Goal: Information Seeking & Learning: Find specific fact

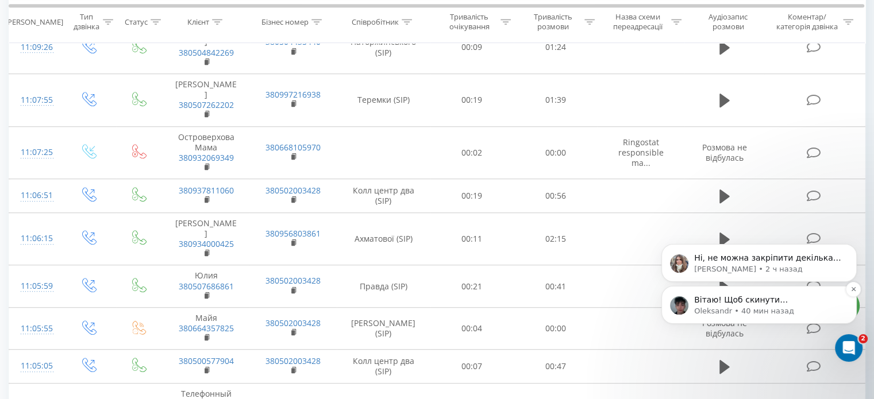
click at [763, 301] on p "Вітаю! Щоб скинути налаштування на базовому блоці, Вам потрібно: Крок 1. Взяти …" at bounding box center [768, 300] width 148 height 11
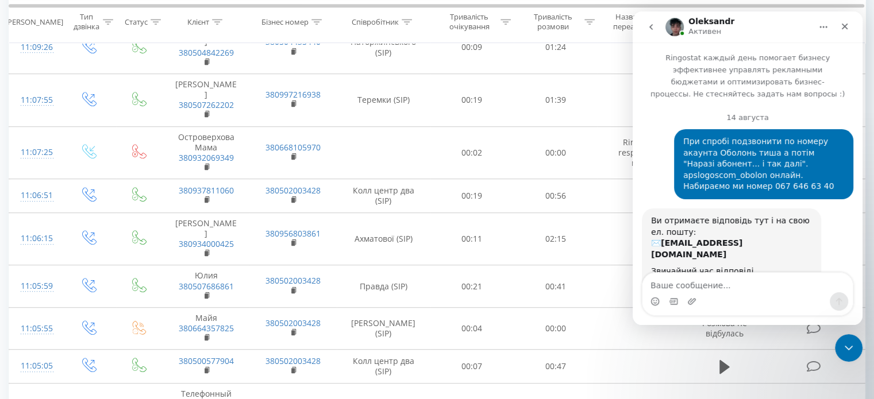
scroll to position [74, 0]
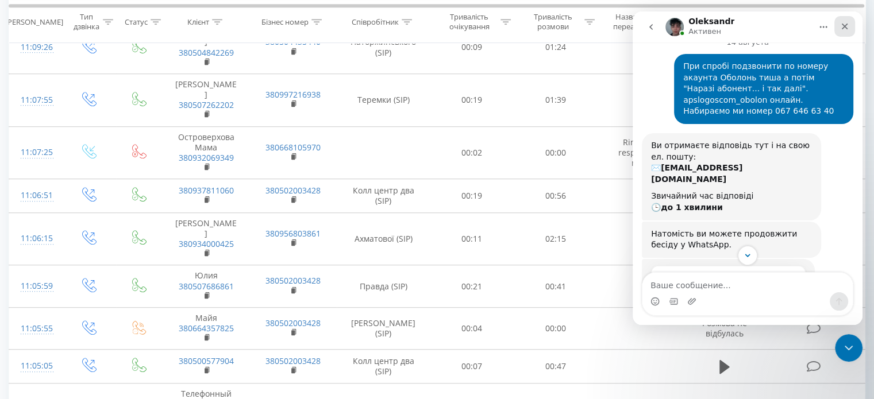
click at [844, 22] on icon "Закрыть" at bounding box center [844, 26] width 9 height 9
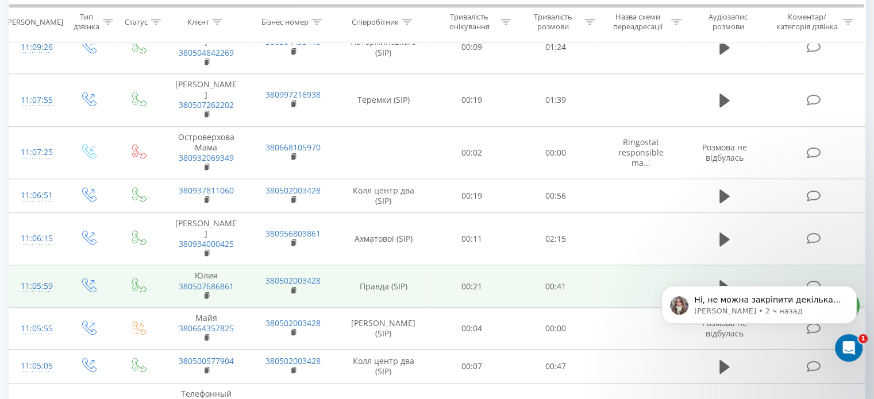
scroll to position [1333, 0]
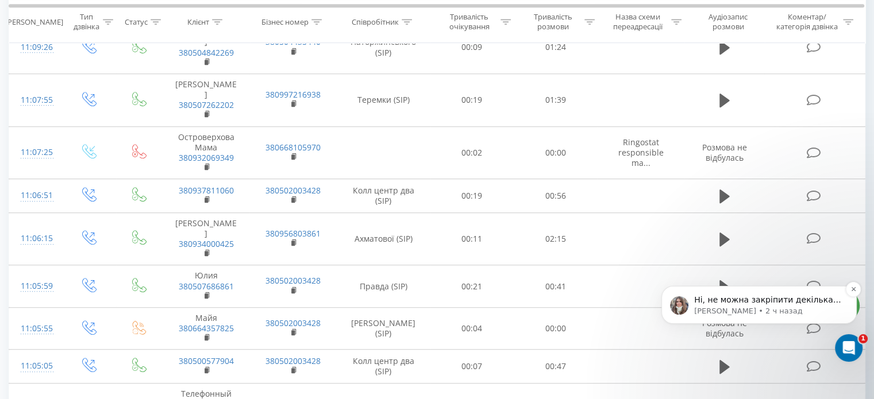
click at [761, 301] on p "Ні, не можна закріпити декілька менеджерів за одним в срм. Необхідно додати в с…" at bounding box center [768, 300] width 148 height 11
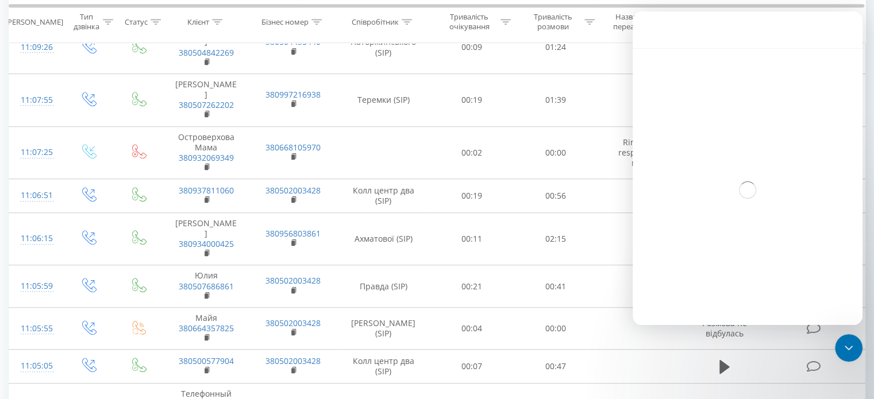
scroll to position [74, 0]
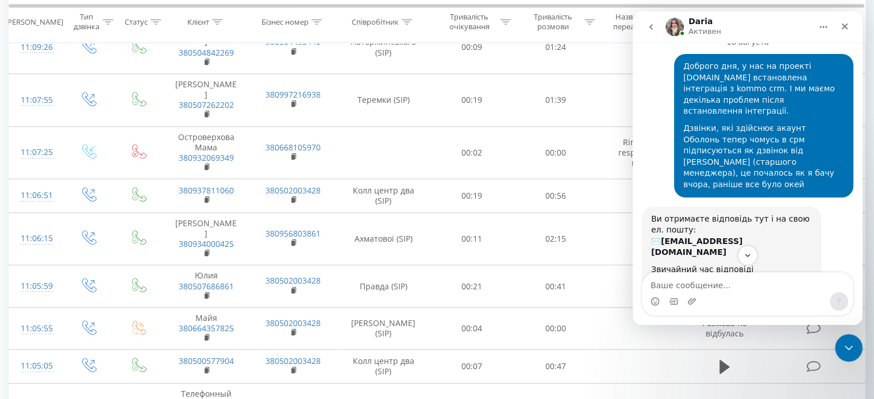
click at [805, 214] on div "Ви отримаєте відповідь тут і на свою ел. пошту: ✉️ it@apslogos.com" at bounding box center [731, 236] width 161 height 45
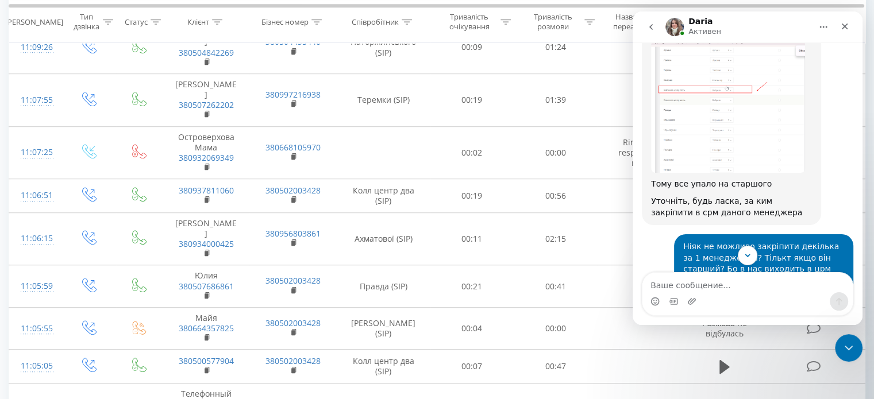
scroll to position [880, 0]
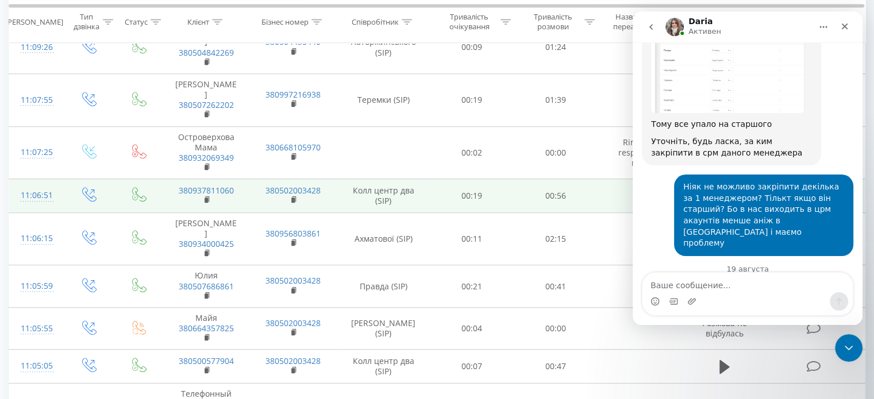
click at [577, 179] on td "00:56" at bounding box center [555, 195] width 83 height 33
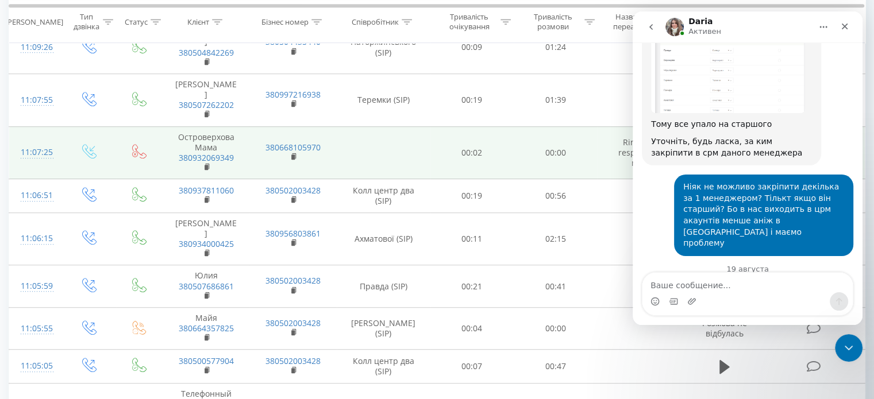
click at [568, 136] on td "00:00" at bounding box center [555, 152] width 83 height 53
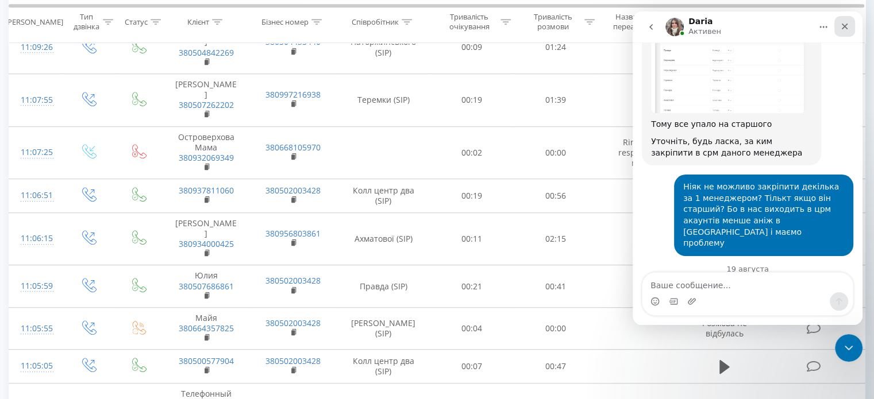
drag, startPoint x: 845, startPoint y: 24, endPoint x: 1290, endPoint y: 67, distance: 446.8
click at [845, 24] on icon "Закрыть" at bounding box center [844, 26] width 9 height 9
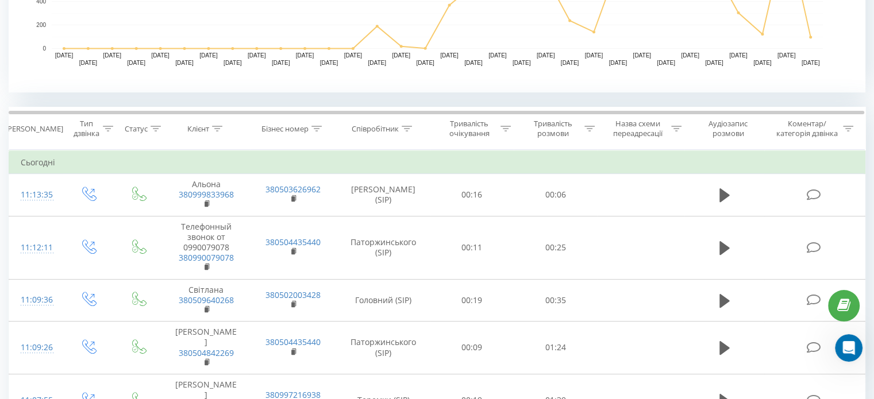
scroll to position [345, 0]
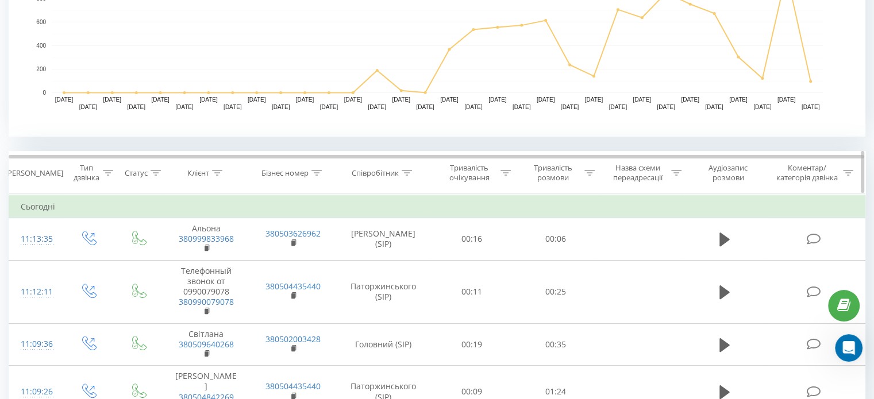
click at [154, 170] on icon at bounding box center [156, 173] width 10 height 6
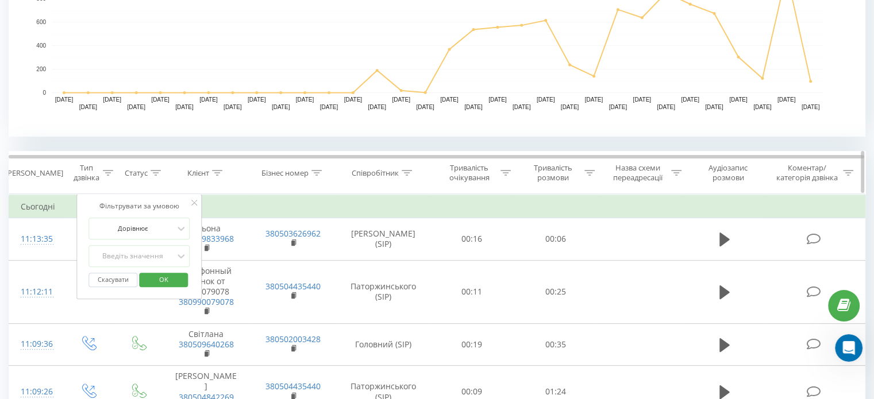
click at [403, 172] on icon at bounding box center [407, 173] width 10 height 6
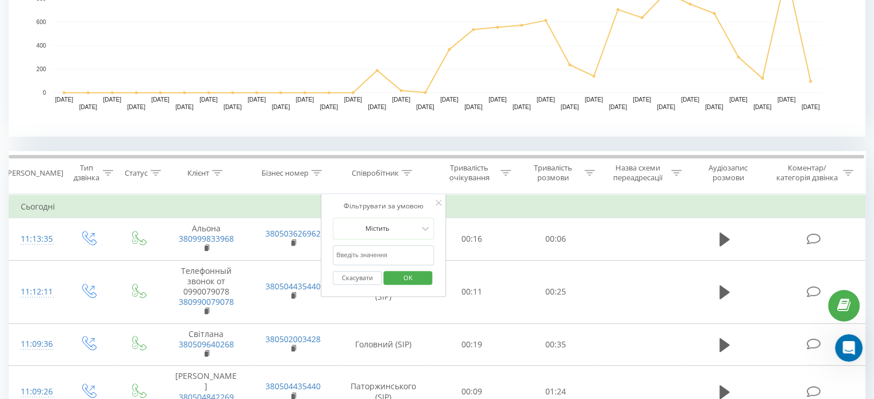
click at [375, 252] on input "text" at bounding box center [383, 255] width 101 height 20
type input "Артема"
click at [406, 276] on span "OK" at bounding box center [408, 278] width 32 height 18
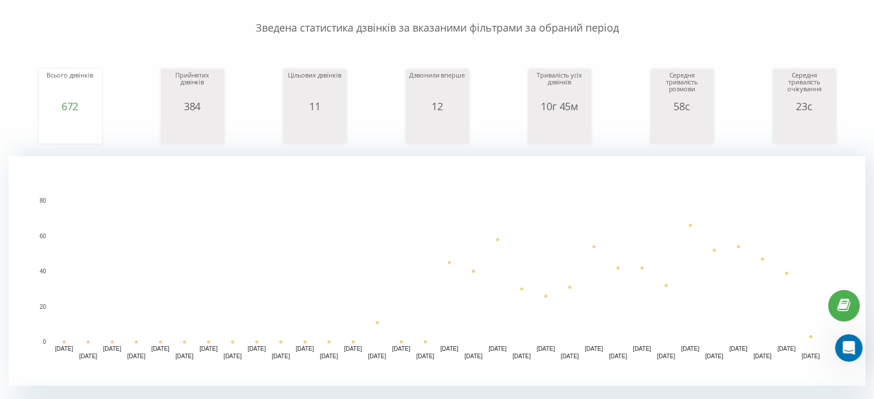
scroll to position [46, 0]
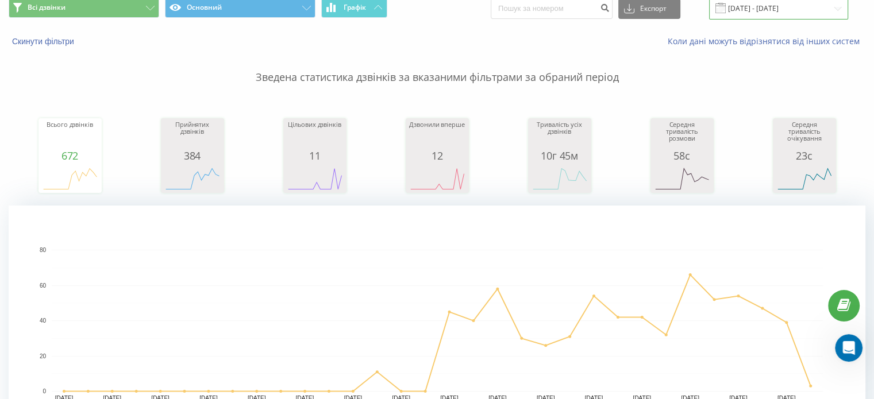
click at [761, 10] on input "[DATE] - [DATE]" at bounding box center [778, 8] width 139 height 22
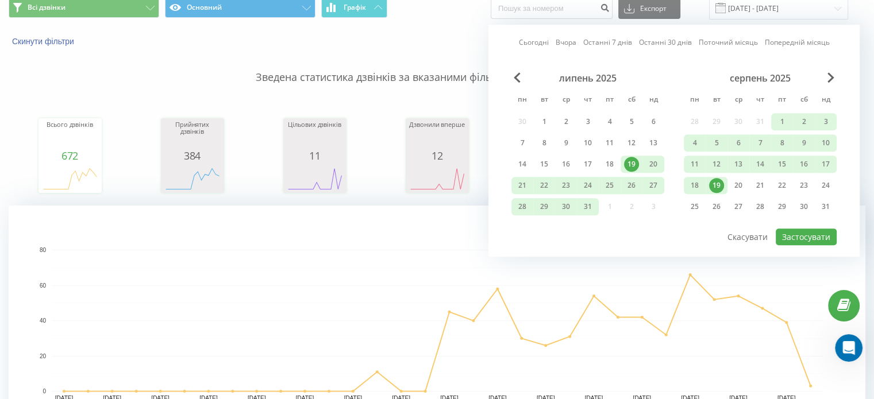
click at [710, 187] on div "19" at bounding box center [716, 185] width 15 height 15
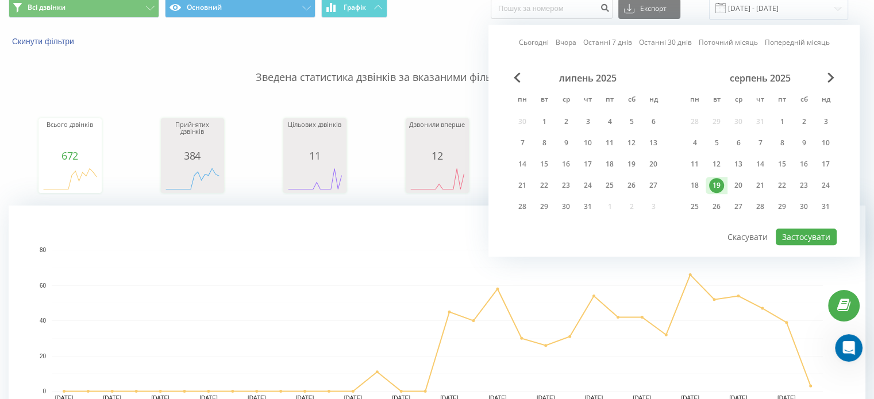
click at [712, 186] on div "19" at bounding box center [716, 185] width 15 height 15
click at [805, 236] on button "Застосувати" at bounding box center [806, 237] width 61 height 17
type input "19.08.2025 - 19.08.2025"
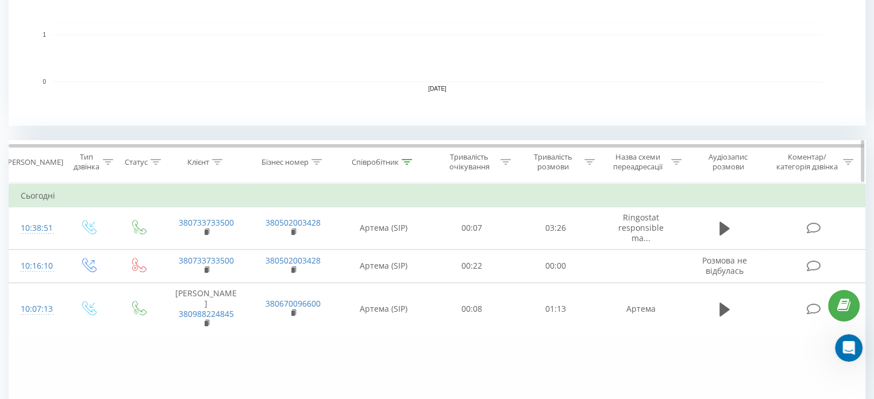
scroll to position [402, 0]
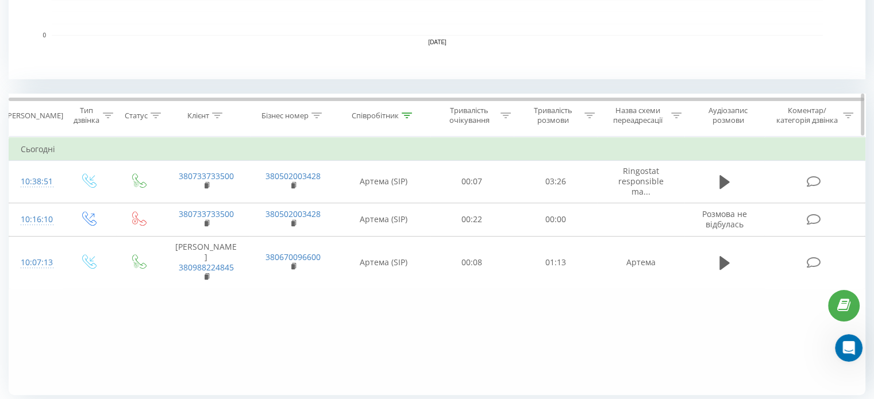
click at [407, 113] on icon at bounding box center [407, 116] width 10 height 6
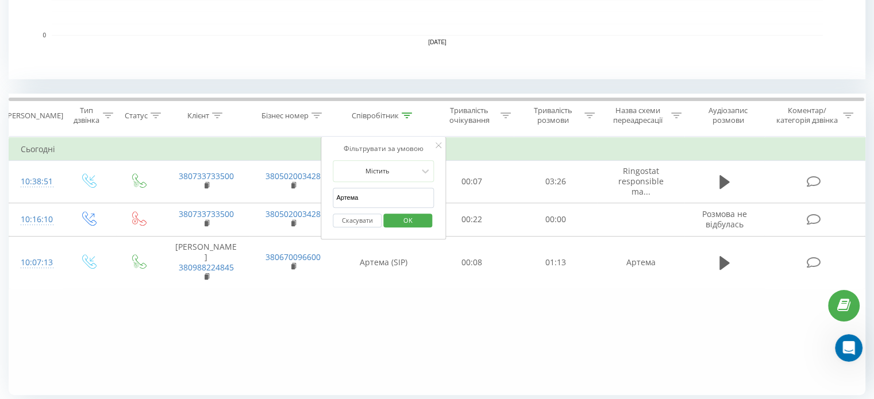
click at [368, 188] on input "Артема" at bounding box center [383, 198] width 101 height 20
type input "А"
type input "F"
type input "Аліса"
click at [421, 215] on span "OK" at bounding box center [408, 220] width 32 height 18
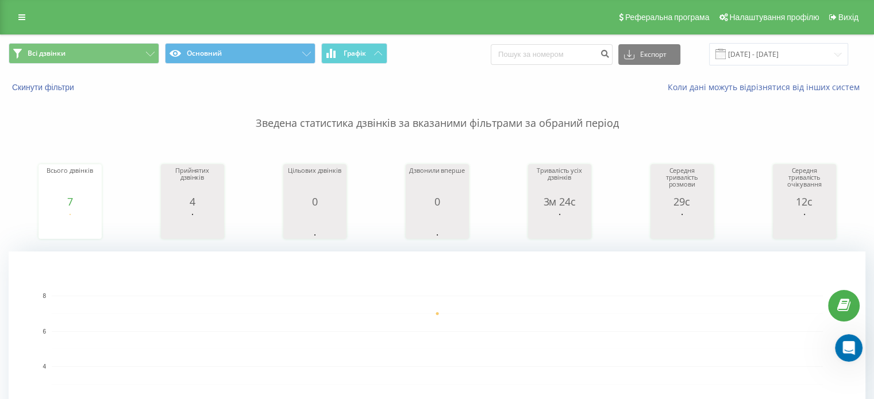
click at [83, 24] on div "Реферальна програма Налаштування профілю Вихід" at bounding box center [437, 17] width 874 height 34
click at [99, 18] on div "Реферальна програма Налаштування профілю Вихід" at bounding box center [437, 17] width 874 height 34
click at [777, 53] on input "19.08.2025 - 19.08.2025" at bounding box center [778, 54] width 139 height 22
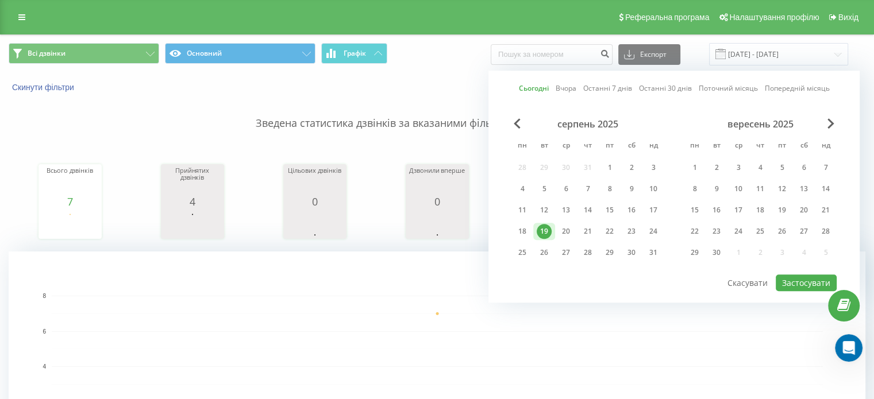
click at [437, 293] on rect "A chart." at bounding box center [437, 367] width 857 height 230
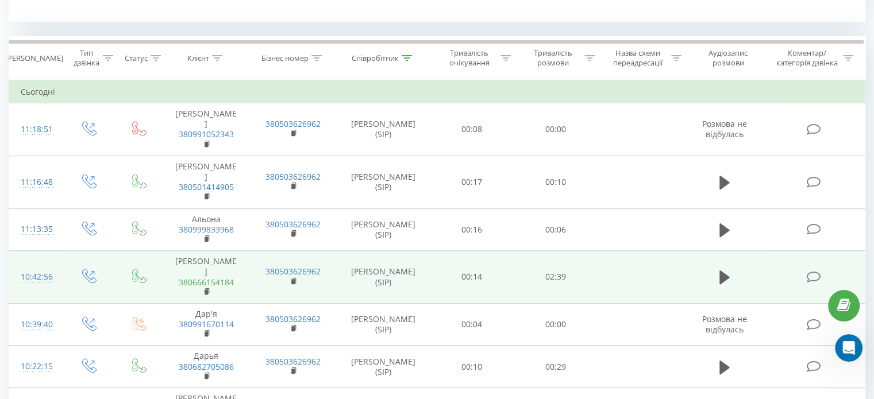
scroll to position [501, 0]
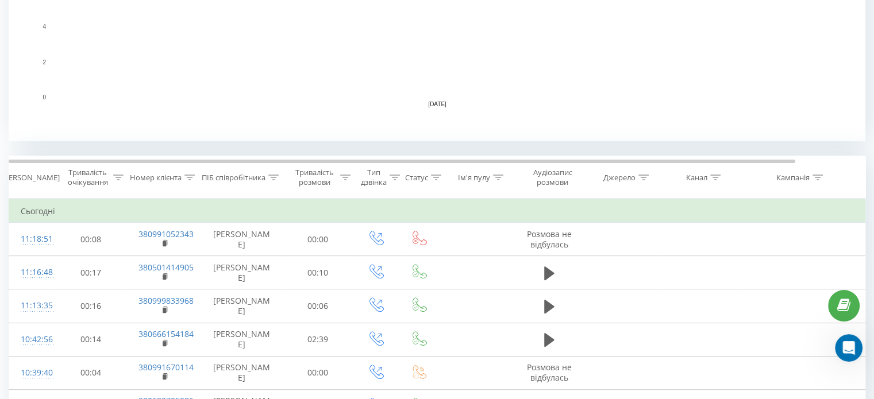
scroll to position [441, 0]
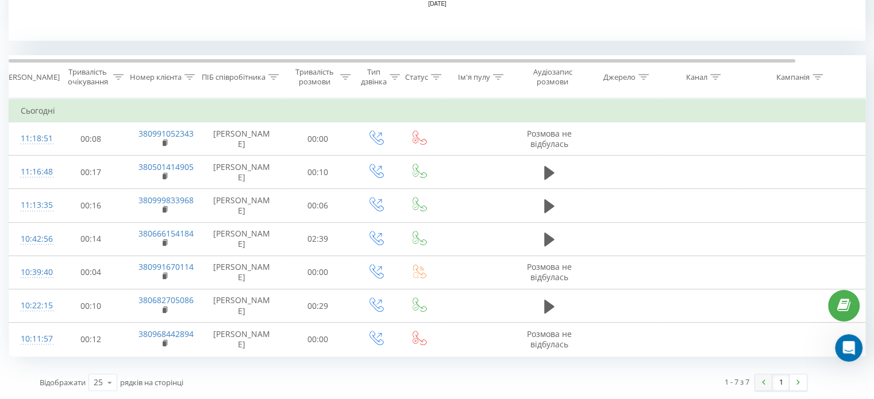
click at [767, 383] on link at bounding box center [763, 383] width 17 height 16
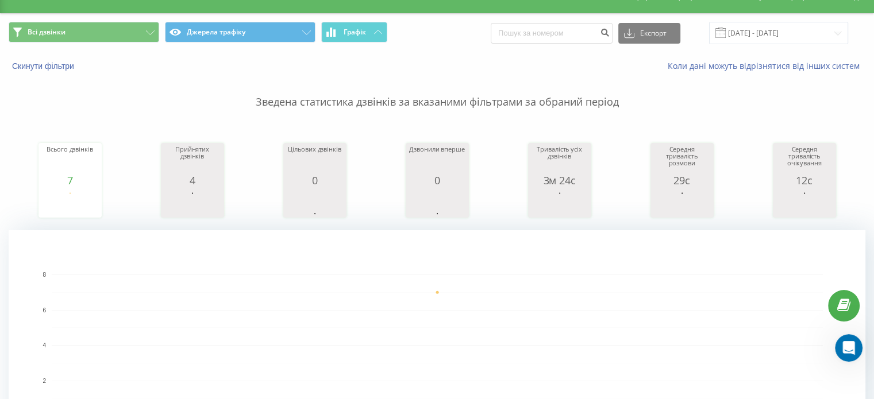
scroll to position [0, 0]
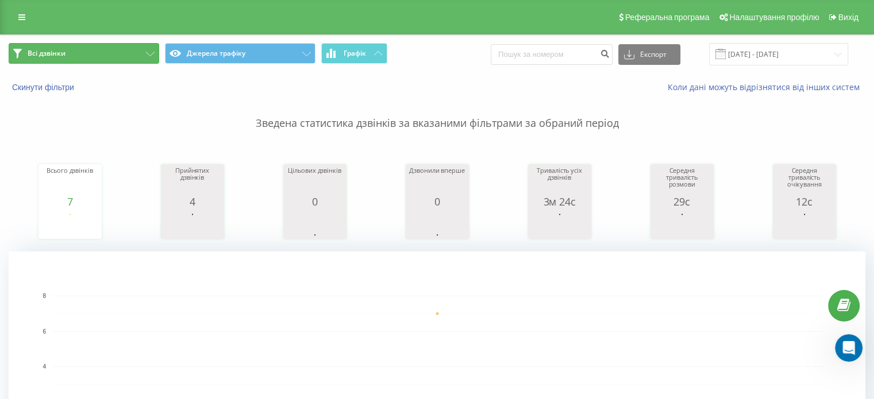
click at [44, 48] on button "Всі дзвінки" at bounding box center [84, 53] width 151 height 21
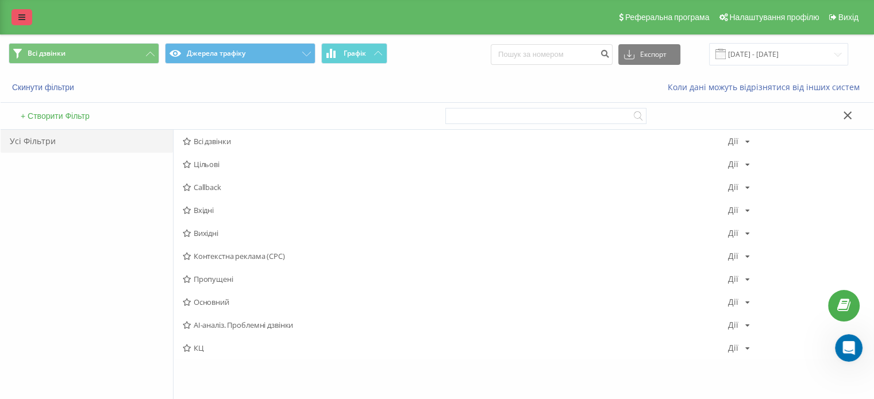
click at [26, 20] on link at bounding box center [21, 17] width 21 height 16
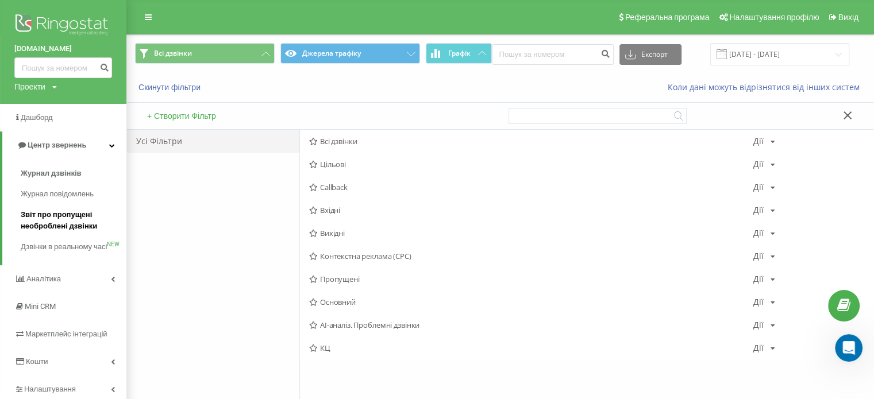
click at [61, 222] on span "Звіт про пропущені необроблені дзвінки" at bounding box center [71, 220] width 100 height 23
click at [61, 221] on span "Звіт про пропущені необроблені дзвінки" at bounding box center [71, 220] width 100 height 23
click at [62, 220] on span "Звіт про пропущені необроблені дзвінки" at bounding box center [71, 220] width 100 height 23
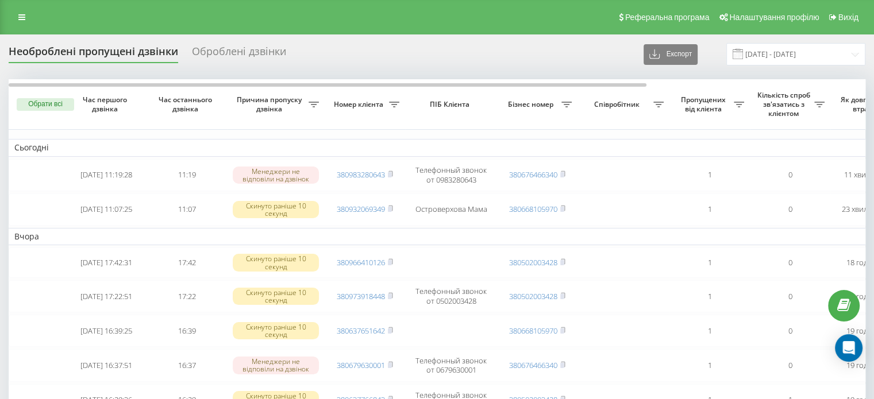
click at [319, 103] on icon at bounding box center [314, 105] width 10 height 6
click at [634, 171] on input "text" at bounding box center [659, 175] width 130 height 20
type input "[PERSON_NAME]"
click at [691, 194] on span "OK" at bounding box center [697, 197] width 32 height 18
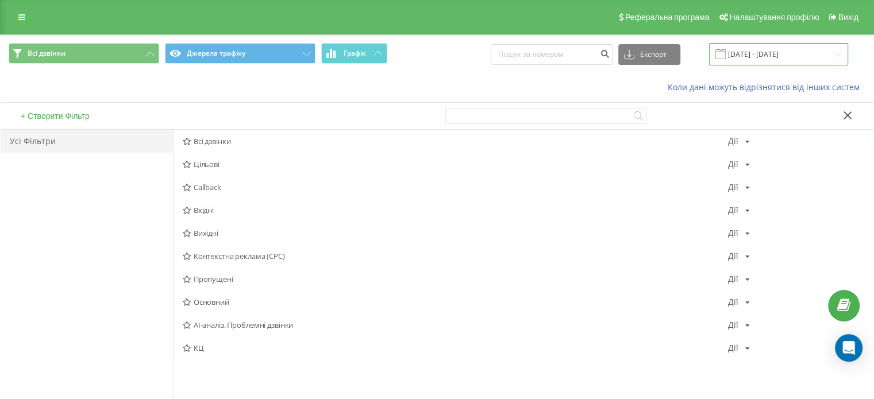
click at [777, 52] on input "[DATE] - [DATE]" at bounding box center [778, 54] width 139 height 22
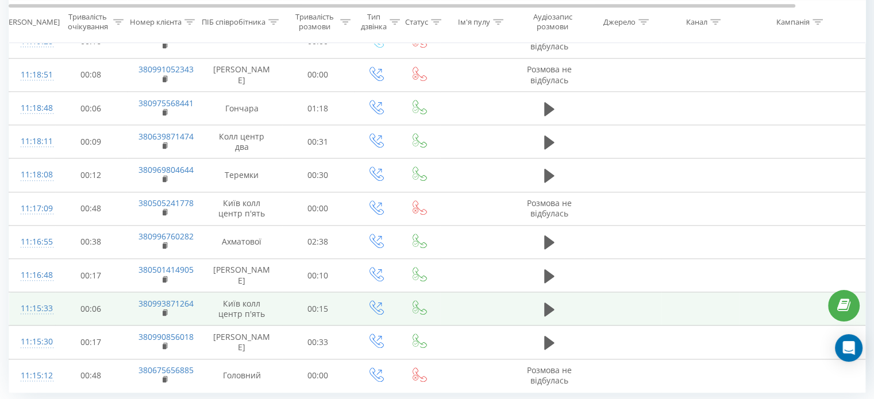
scroll to position [1039, 0]
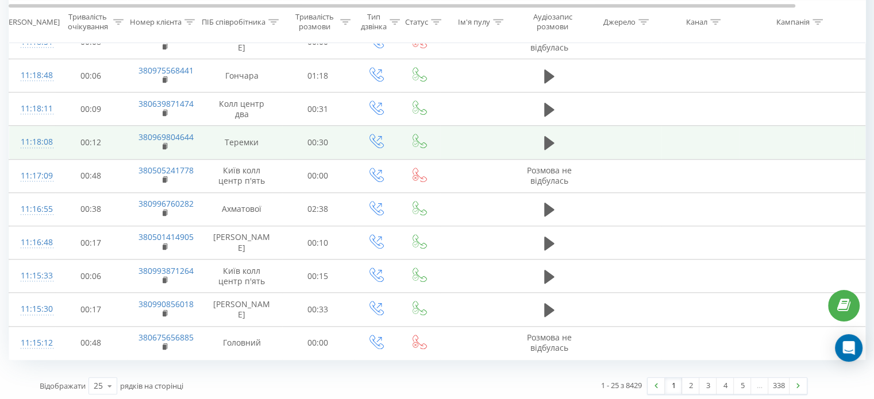
click at [650, 132] on td at bounding box center [623, 142] width 78 height 33
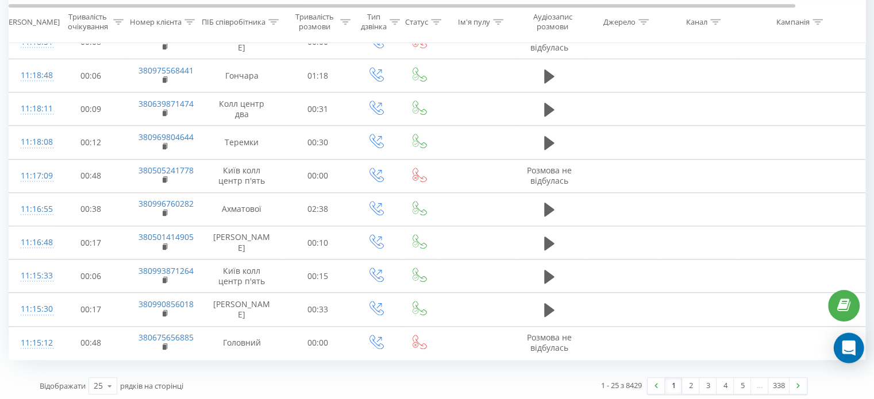
click at [846, 345] on icon "Open Intercom Messenger" at bounding box center [848, 348] width 13 height 15
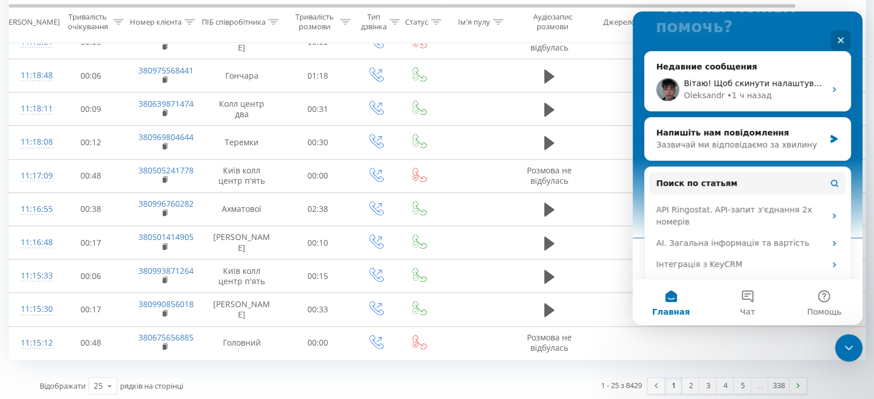
scroll to position [0, 0]
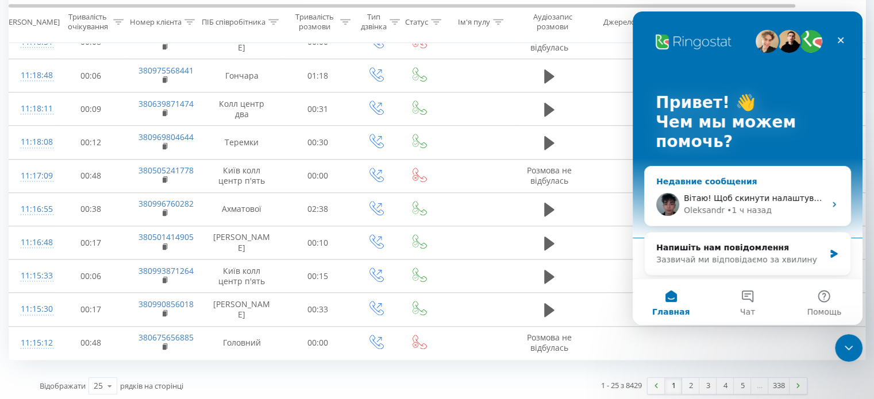
click at [794, 178] on div "Недавние сообщения" at bounding box center [747, 182] width 183 height 12
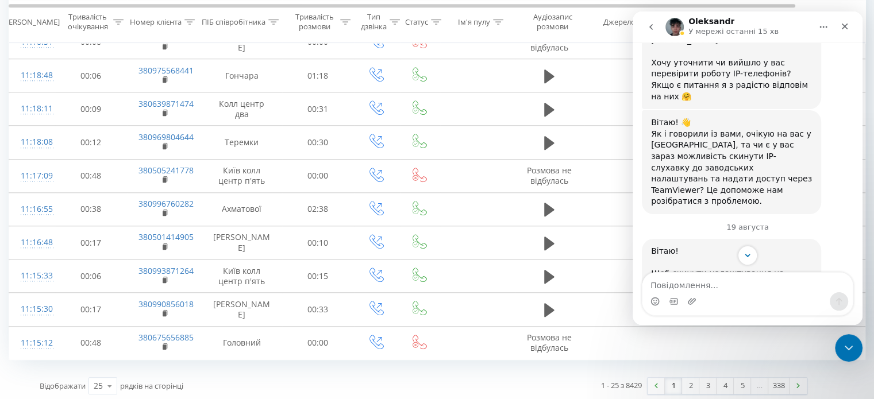
scroll to position [1333, 0]
click at [842, 30] on icon "Закрыть" at bounding box center [844, 26] width 9 height 9
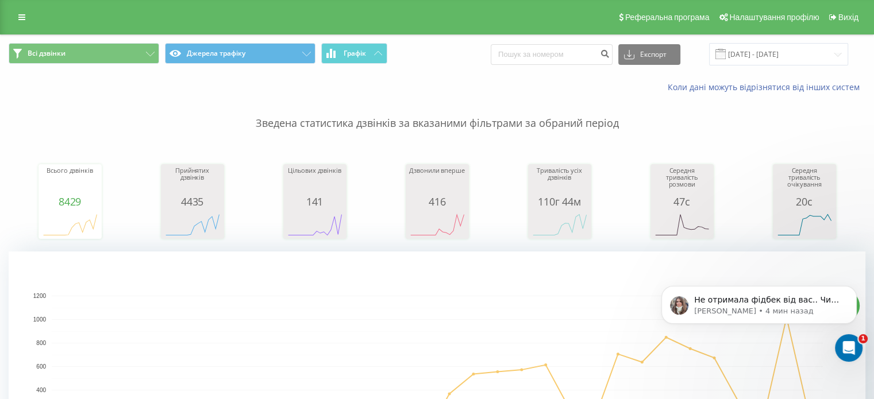
scroll to position [0, 0]
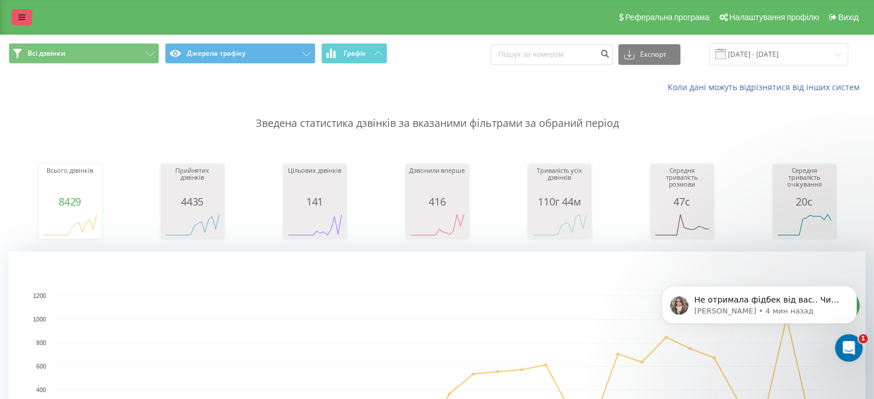
click at [21, 12] on link at bounding box center [21, 17] width 21 height 16
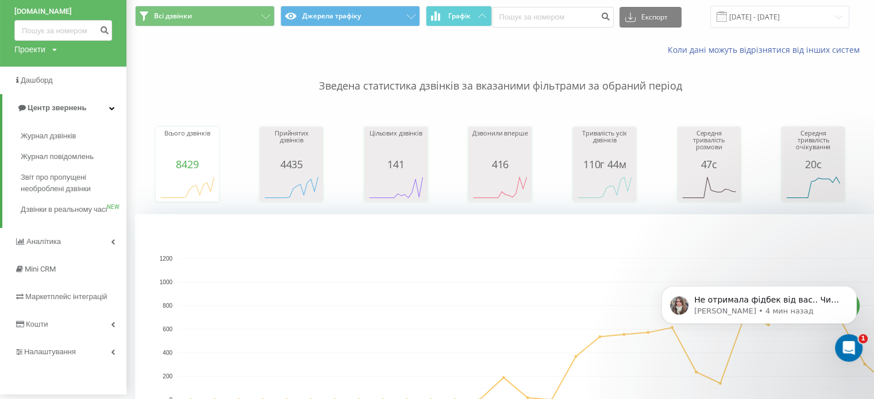
scroll to position [57, 0]
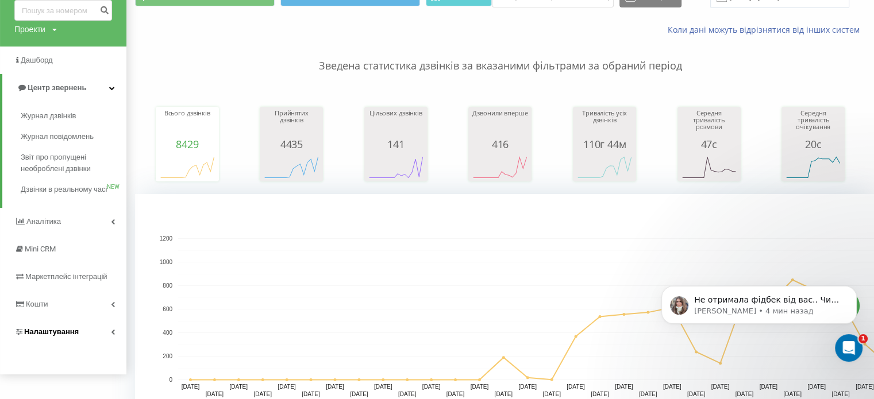
click at [61, 346] on link "Налаштування" at bounding box center [63, 332] width 126 height 28
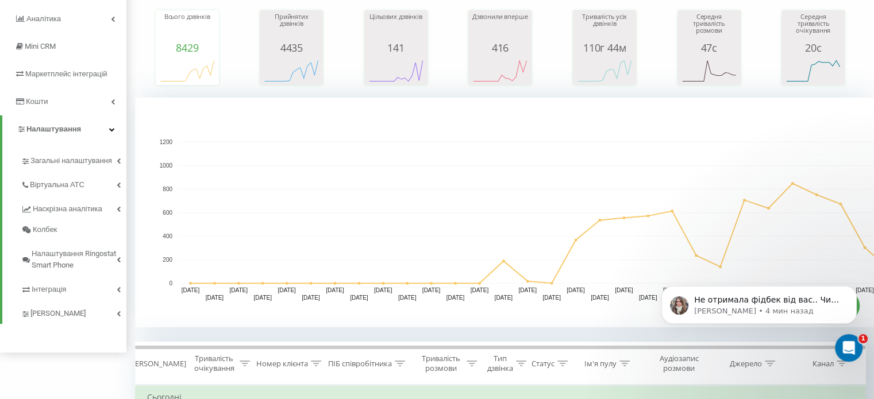
scroll to position [172, 0]
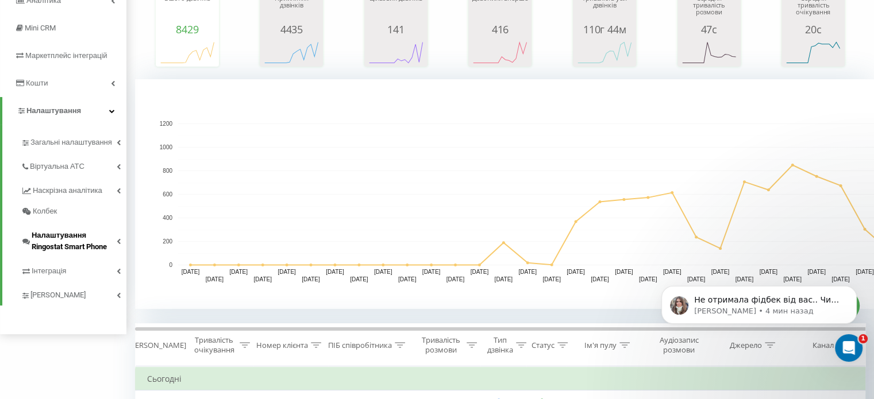
click at [80, 242] on span "Налаштування Ringostat Smart Phone" at bounding box center [74, 241] width 85 height 23
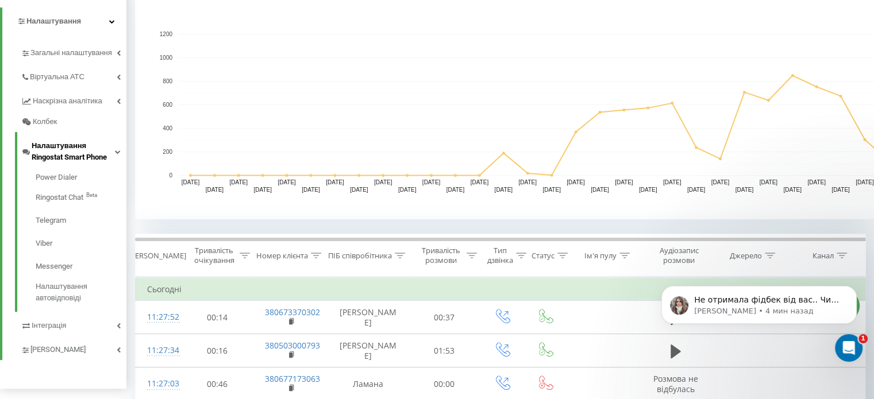
scroll to position [287, 0]
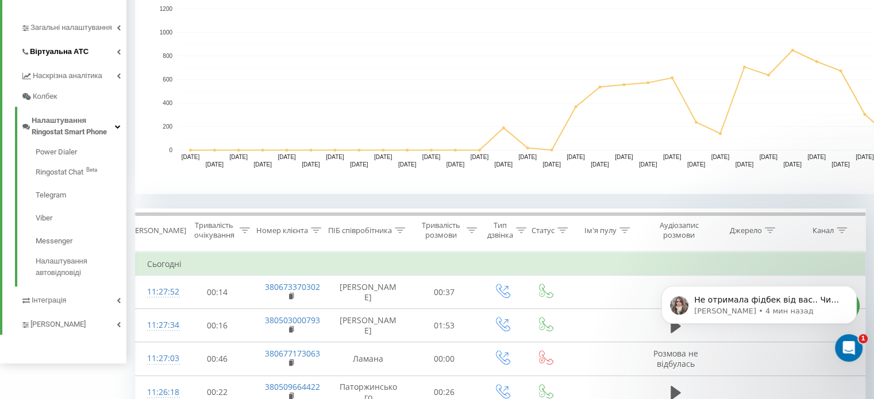
click at [122, 47] on link "Віртуальна АТС" at bounding box center [74, 50] width 106 height 24
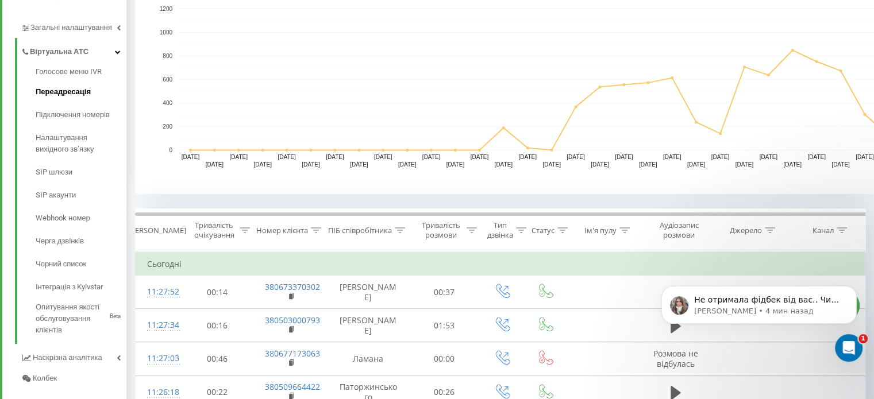
click at [87, 87] on link "Переадресація" at bounding box center [81, 91] width 91 height 23
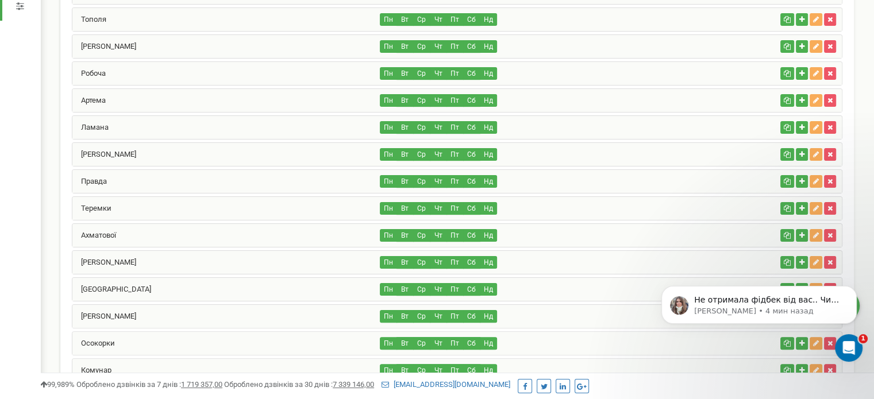
scroll to position [287, 0]
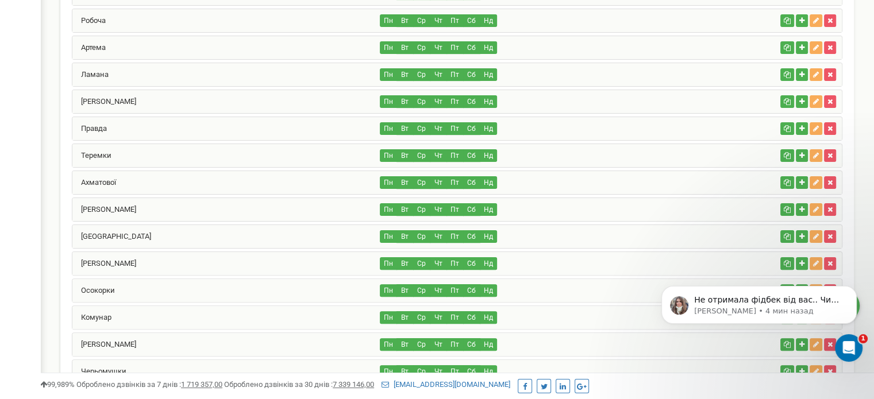
click at [106, 209] on div "[PERSON_NAME]" at bounding box center [226, 209] width 308 height 23
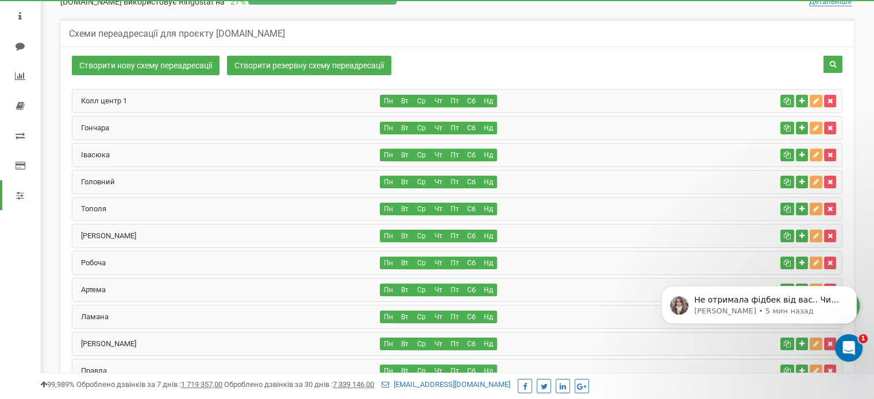
scroll to position [0, 0]
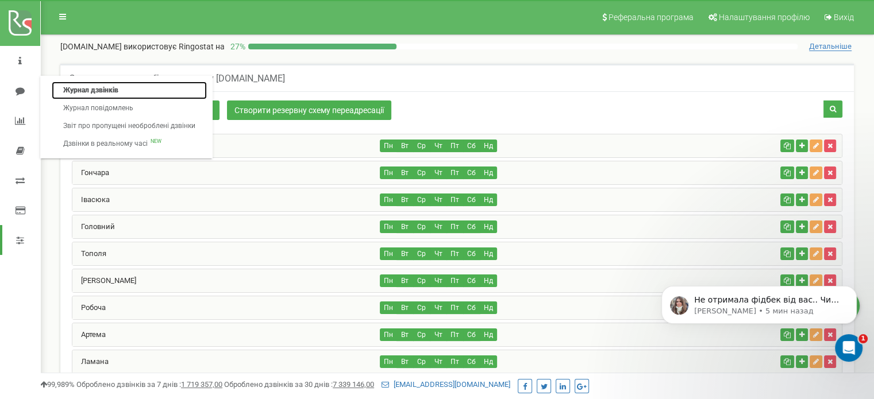
click at [96, 93] on link "Журнал дзвінків" at bounding box center [129, 91] width 155 height 18
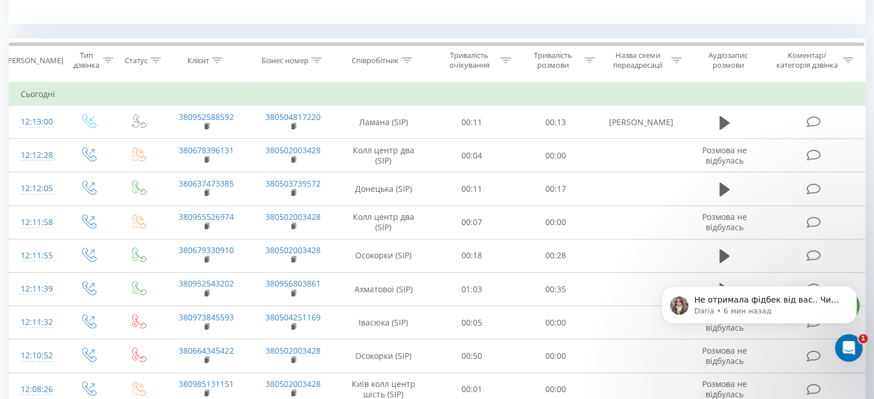
scroll to position [460, 0]
click at [409, 58] on icon at bounding box center [407, 58] width 10 height 6
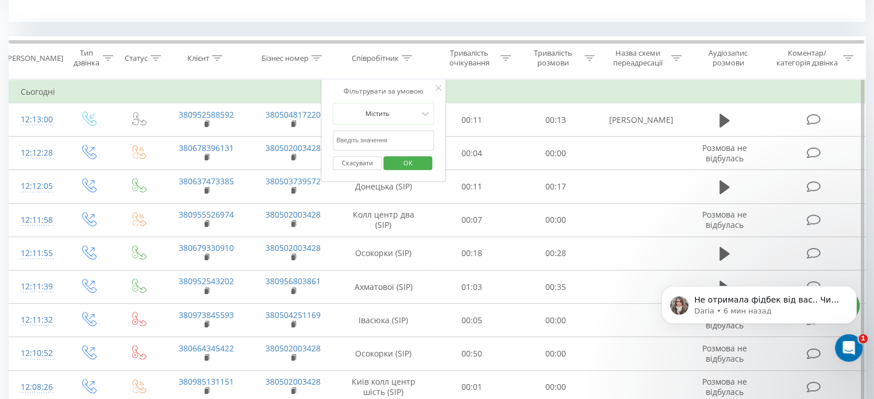
click at [406, 136] on input "text" at bounding box center [383, 140] width 101 height 20
type input "гон"
click at [371, 163] on button "Скасувати" at bounding box center [357, 163] width 49 height 14
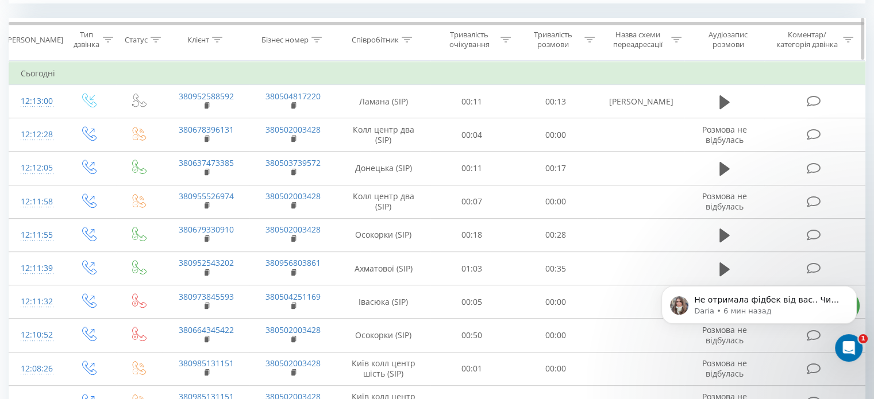
scroll to position [391, 0]
